Goal: Task Accomplishment & Management: Use online tool/utility

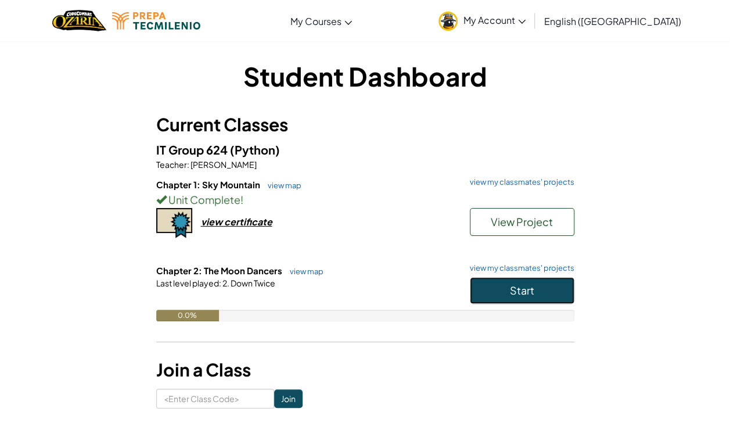
click at [545, 289] on button "Start" at bounding box center [522, 290] width 105 height 27
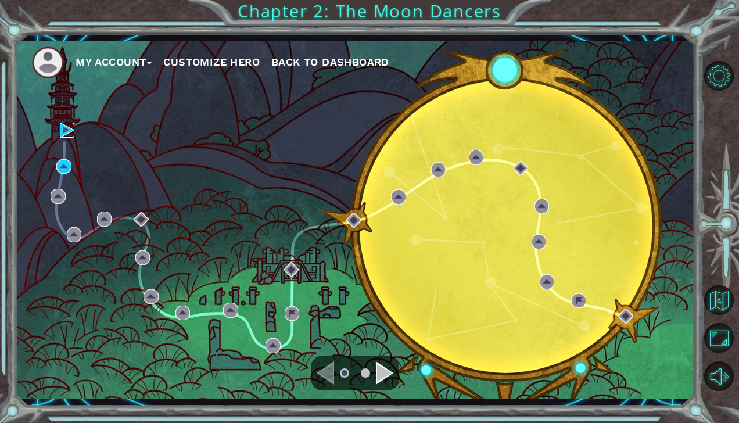
click at [62, 125] on img at bounding box center [67, 130] width 15 height 15
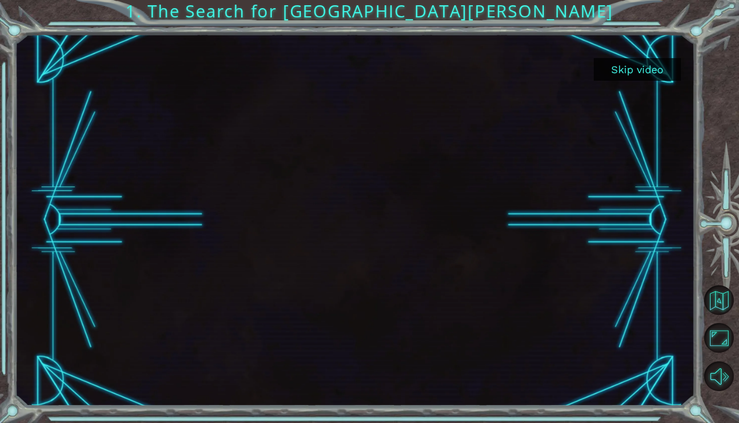
click at [642, 67] on button "Skip video" at bounding box center [637, 69] width 87 height 23
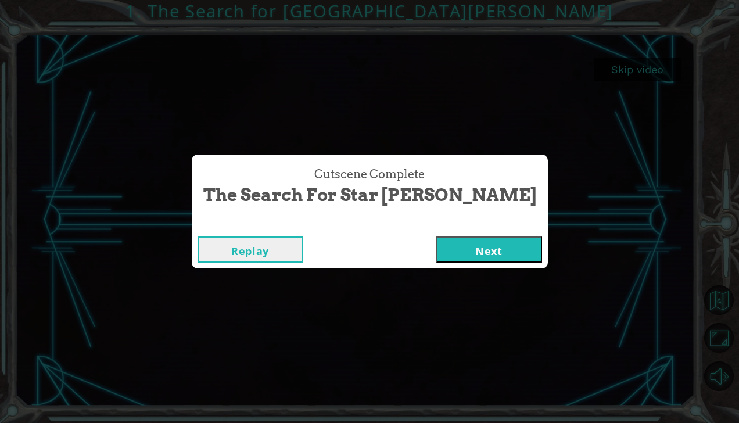
click at [267, 9] on div "Cutscene Complete The Search for Star Wells Replay Next" at bounding box center [369, 211] width 739 height 423
click at [443, 253] on button "Next" at bounding box center [489, 250] width 106 height 26
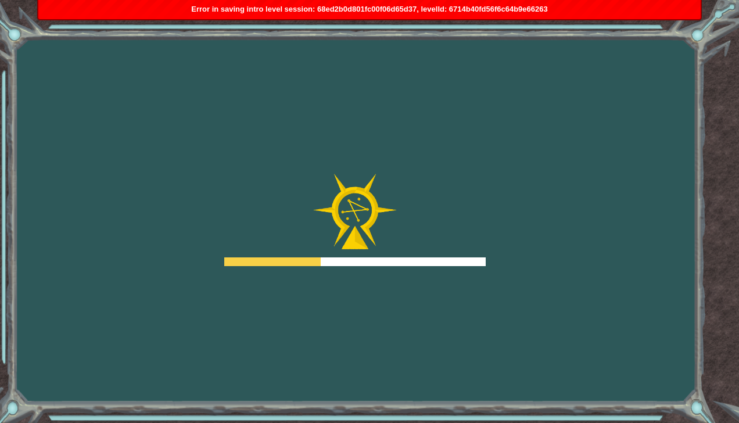
click at [384, 13] on span "Error in saving intro level session: 68ed2b0d801fc00f06d65d37, levelId: 6714b40…" at bounding box center [369, 9] width 357 height 9
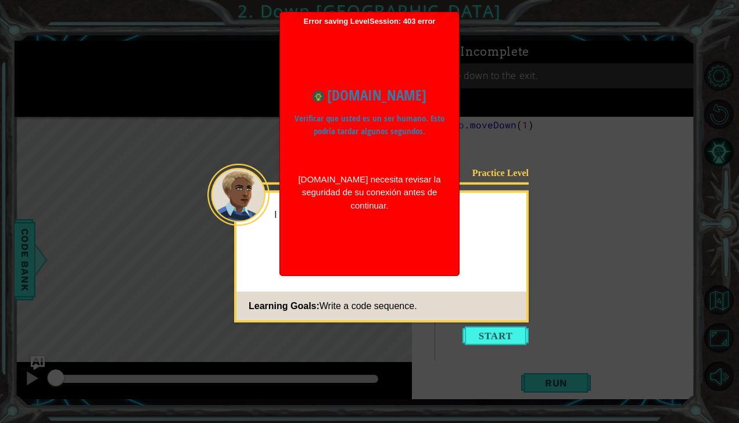
click at [372, 140] on div "www.ozaria.com Verificar que usted es un ser humano. Esto podría tardar algunos…" at bounding box center [369, 148] width 167 height 151
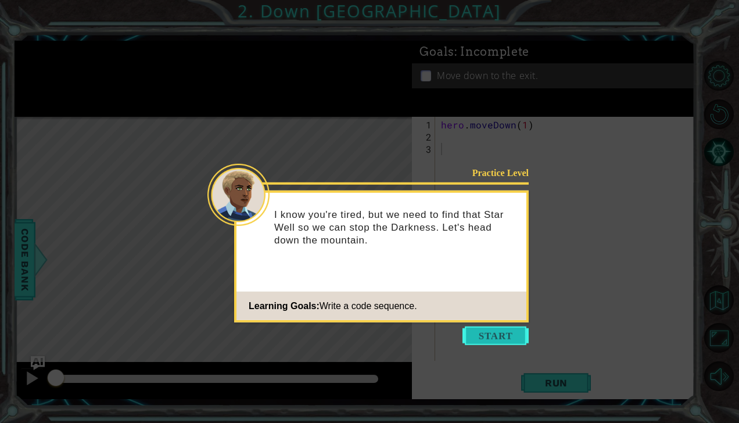
click at [497, 339] on button "Start" at bounding box center [496, 336] width 66 height 19
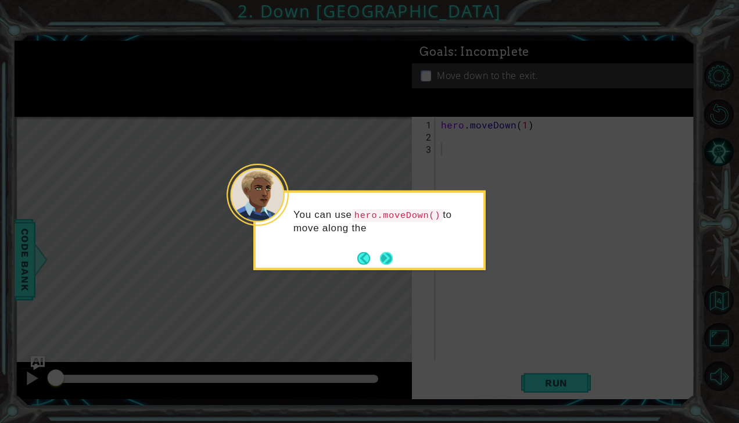
click at [389, 256] on button "Next" at bounding box center [386, 258] width 13 height 13
